Goal: Information Seeking & Learning: Learn about a topic

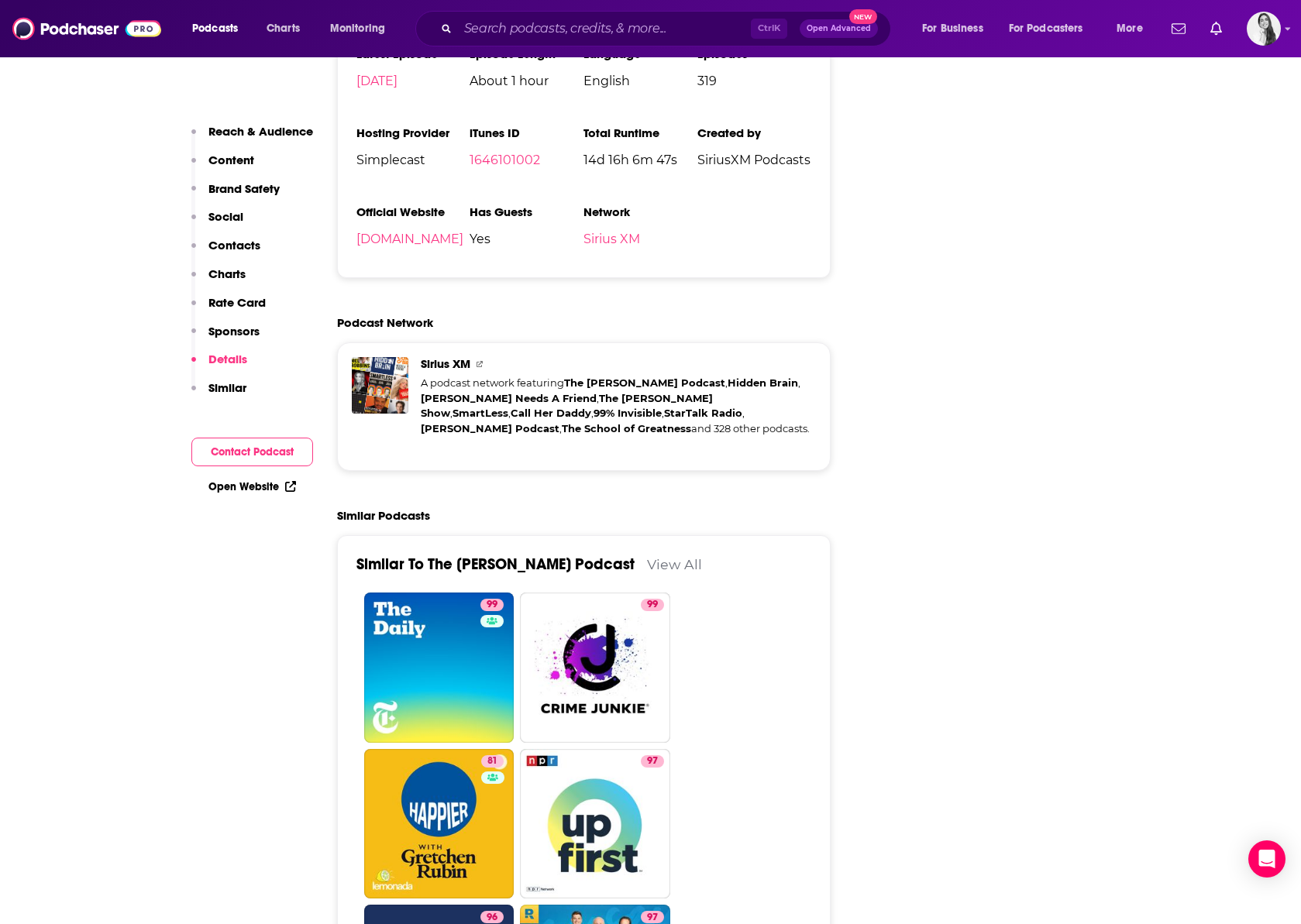
scroll to position [3409, 0]
click at [627, 31] on input "Search podcasts, credits, & more..." at bounding box center [604, 28] width 293 height 25
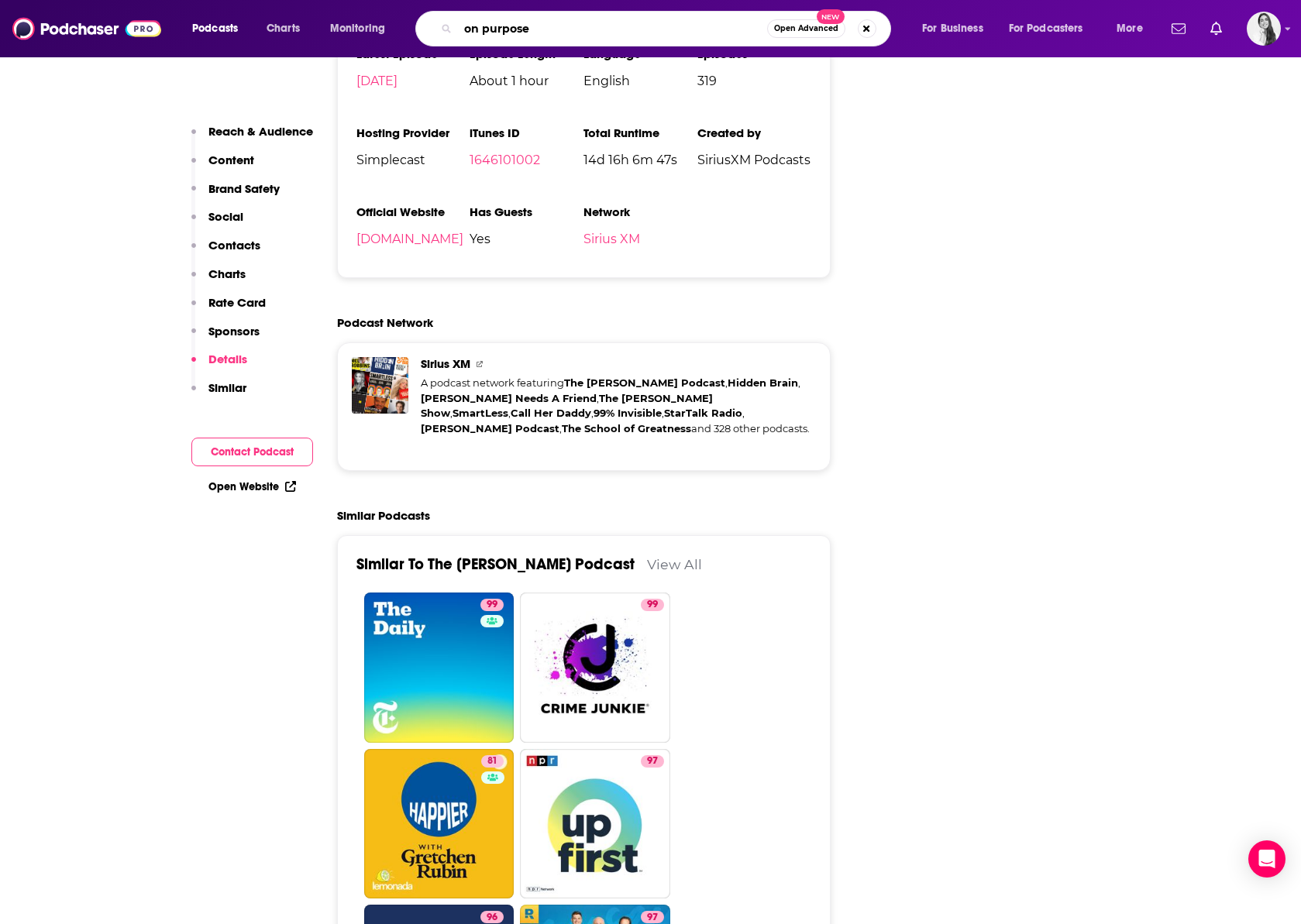
type input "on purpose"
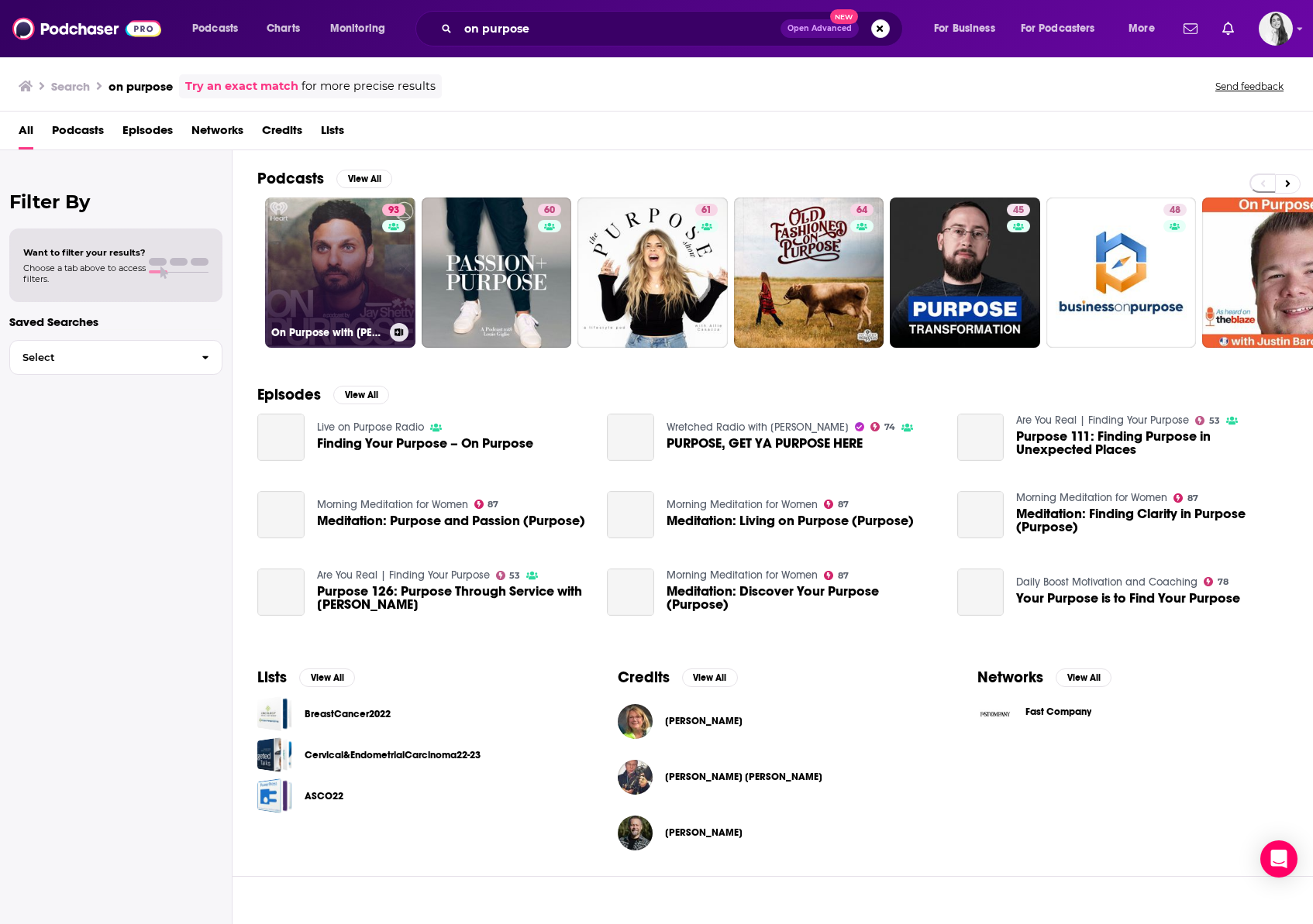
click at [345, 274] on link "93 On Purpose with [PERSON_NAME]" at bounding box center [340, 273] width 150 height 150
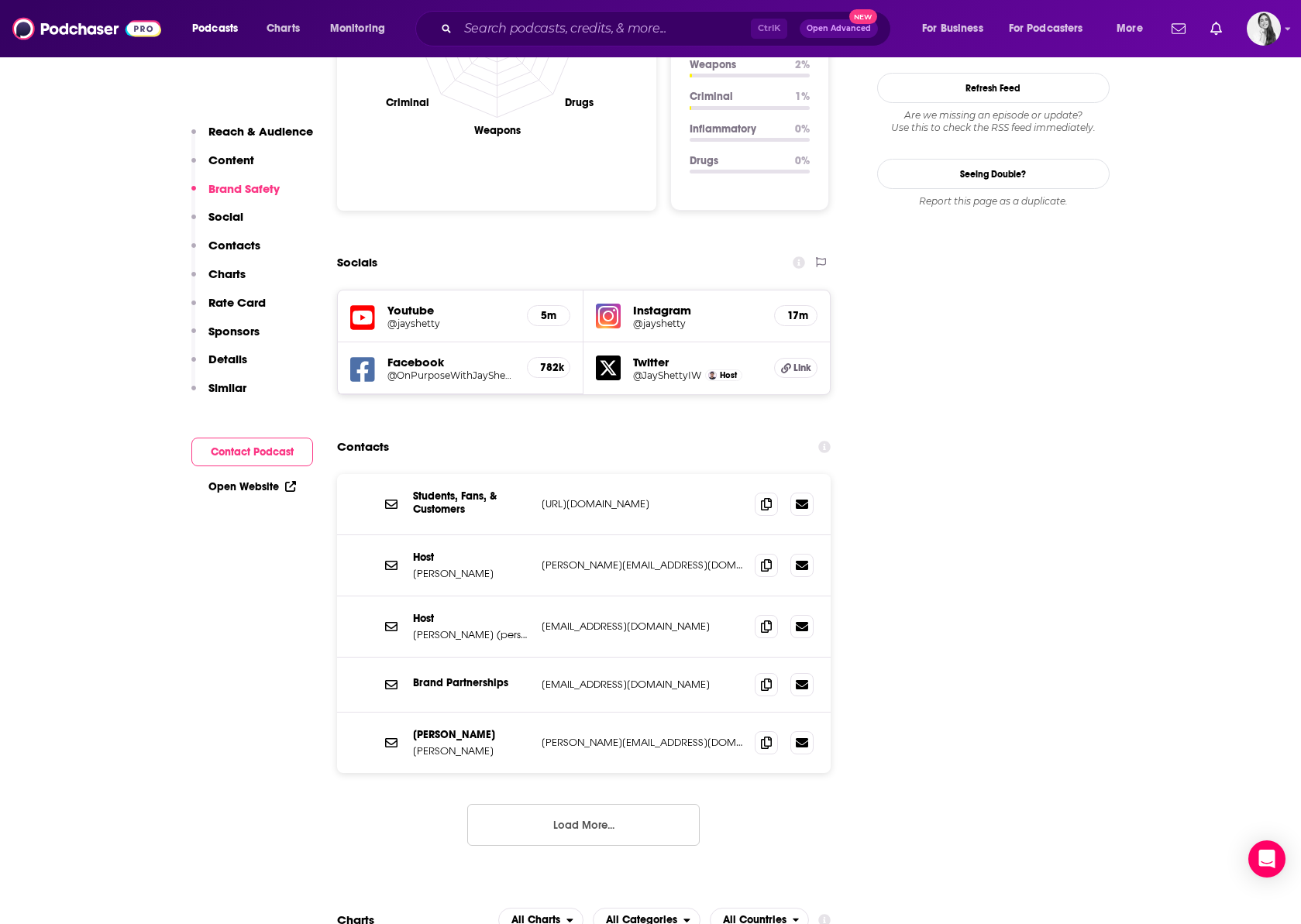
scroll to position [1705, 0]
